Goal: Task Accomplishment & Management: Manage account settings

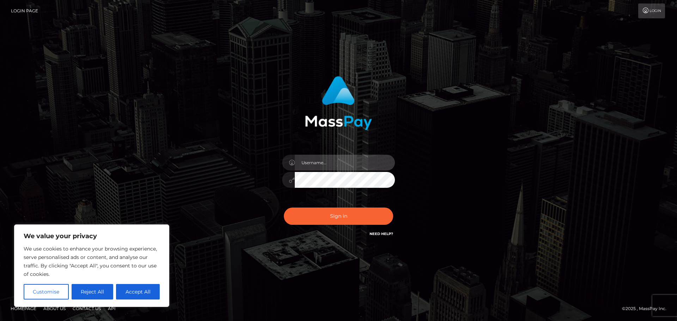
click at [338, 166] on input "text" at bounding box center [345, 163] width 100 height 16
paste input "hello.feetfinder"
type input "hello.feetfinder"
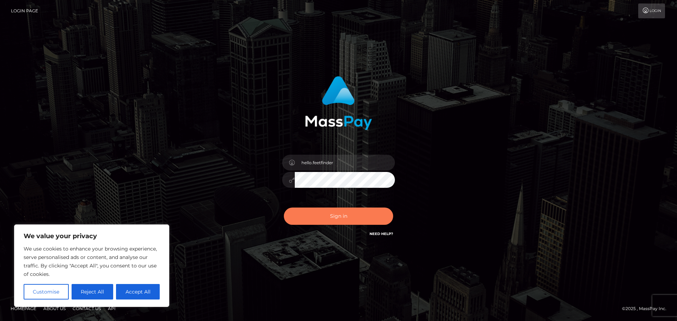
click at [327, 213] on button "Sign in" at bounding box center [338, 216] width 109 height 17
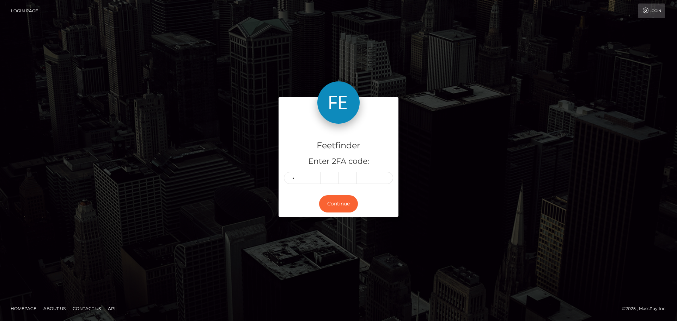
type input "5"
type input "0"
type input "6"
type input "7"
type input "1"
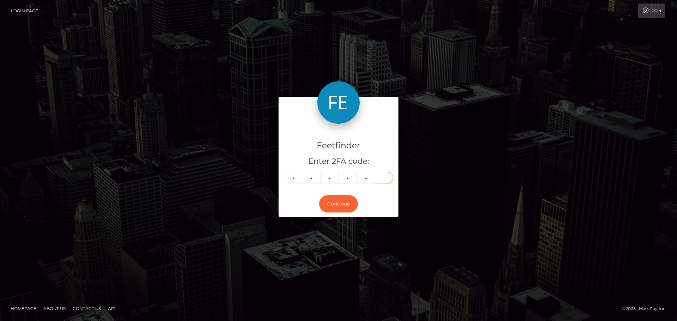
type input "4"
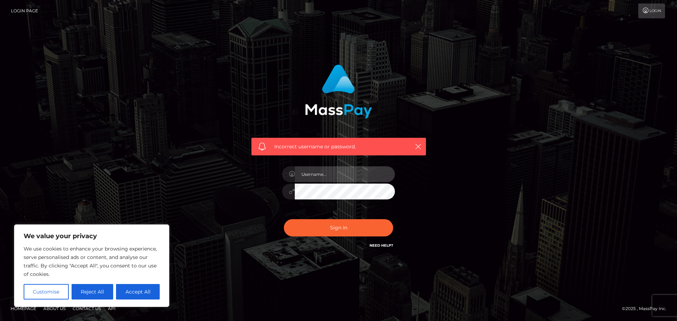
click at [345, 173] on input "text" at bounding box center [345, 175] width 100 height 16
click at [323, 175] on input "text" at bounding box center [345, 175] width 100 height 16
paste input "hello.feetfinder"
type input "hello.feetfinder"
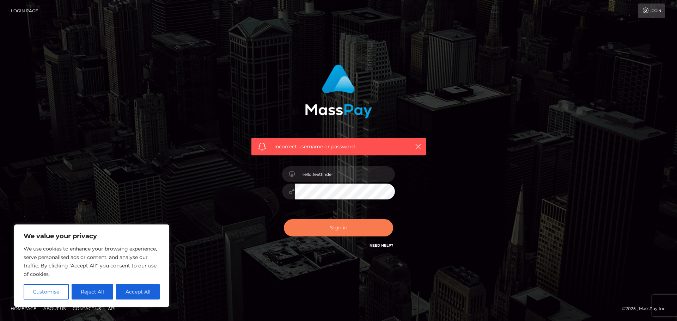
click at [333, 227] on button "Sign in" at bounding box center [338, 227] width 109 height 17
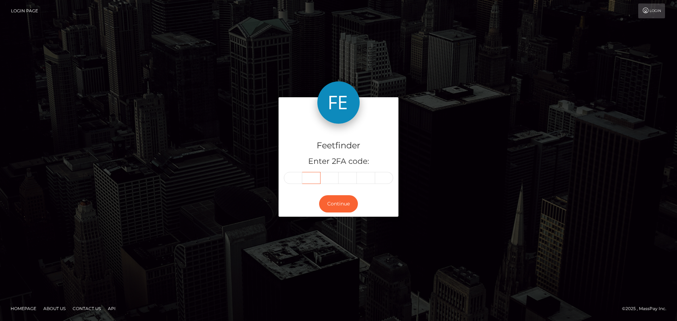
click at [318, 181] on input "text" at bounding box center [311, 178] width 18 height 12
click at [294, 177] on input "text" at bounding box center [293, 178] width 18 height 12
type input "5"
type input "8"
type input "6"
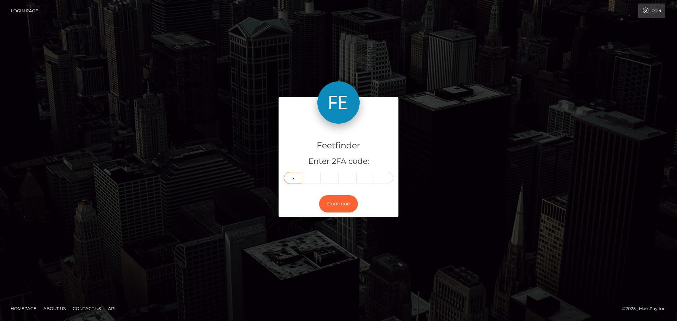
type input "9"
type input "5"
type input "2"
type input "9"
type input "3"
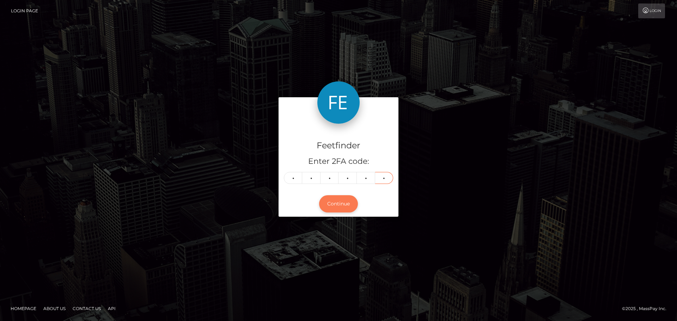
type input "4"
click at [342, 207] on button "Continue" at bounding box center [338, 203] width 39 height 17
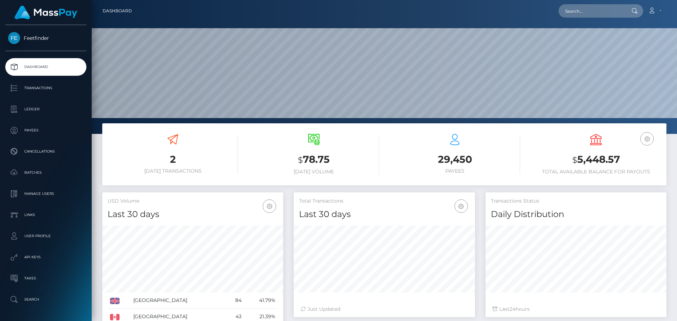
scroll to position [125, 181]
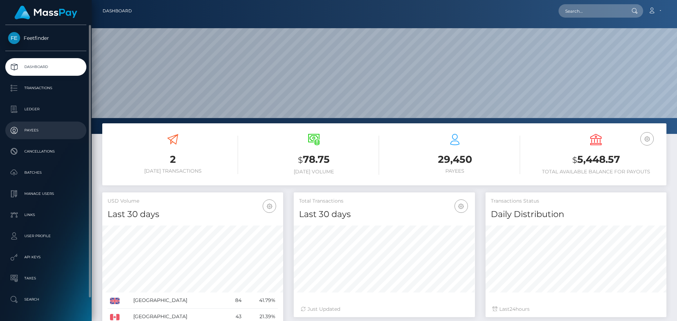
click at [51, 131] on p "Payees" at bounding box center [46, 130] width 76 height 11
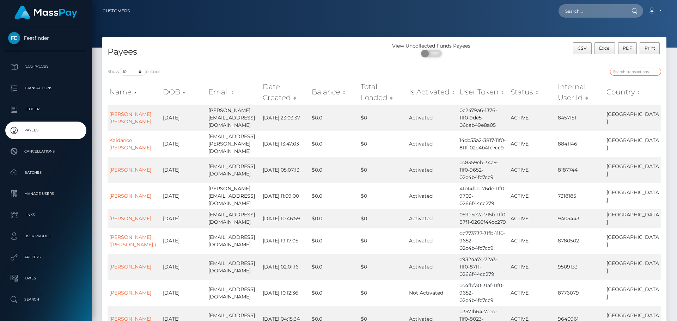
click at [627, 73] on input "search" at bounding box center [635, 72] width 51 height 8
paste input "[EMAIL_ADDRESS][DOMAIN_NAME]"
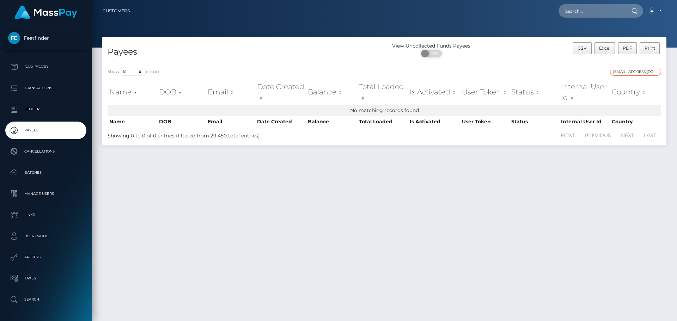
click at [630, 72] on input "[EMAIL_ADDRESS][DOMAIN_NAME]" at bounding box center [635, 72] width 51 height 8
paste input "85cdc92e-86b0-11f0-8023-0266f44cc279"
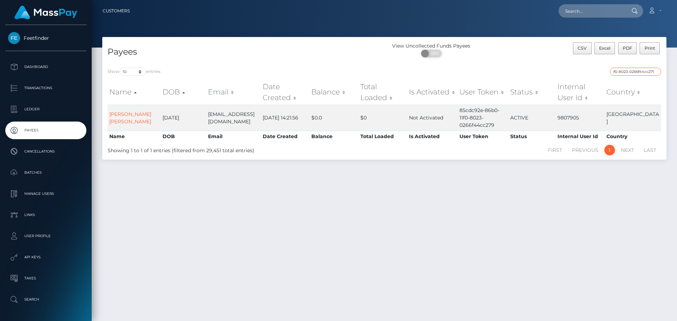
type input "85cdc92e-86b0-11f0-8023-0266f44cc279"
